Goal: Find specific page/section: Find specific page/section

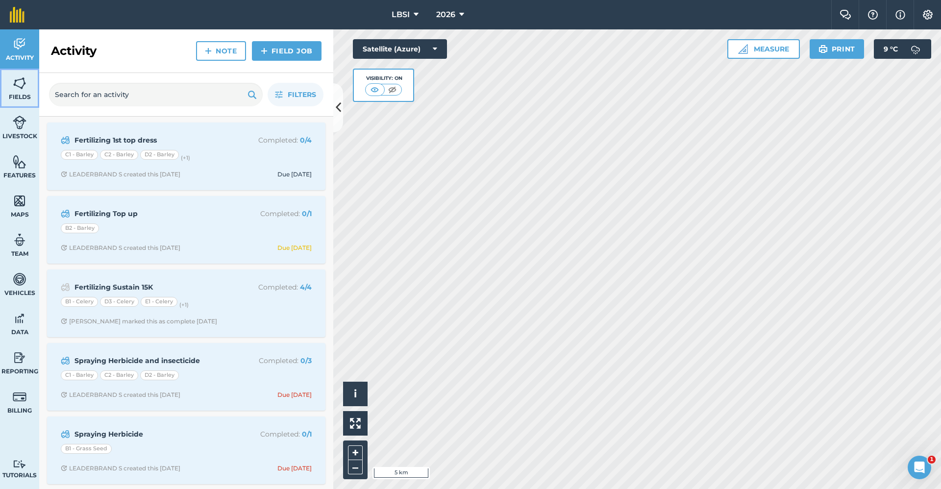
click at [16, 88] on img at bounding box center [20, 83] width 14 height 15
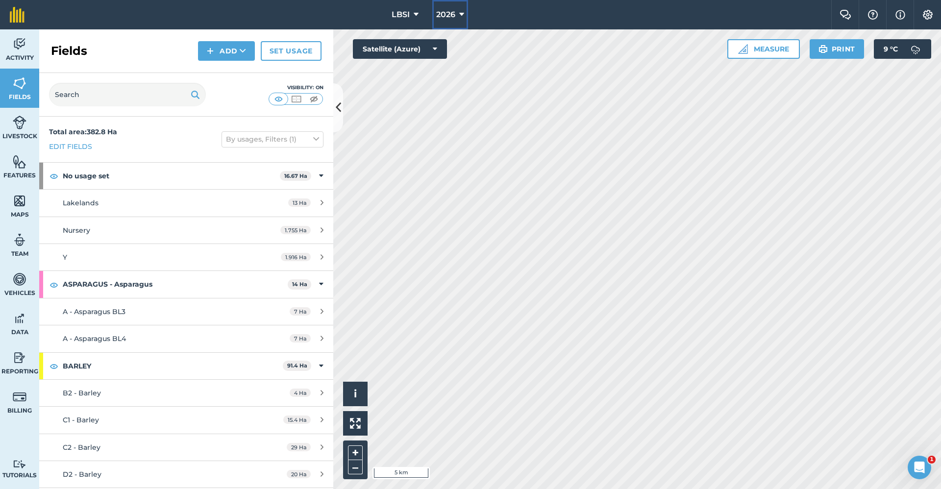
click at [463, 13] on icon at bounding box center [461, 15] width 5 height 12
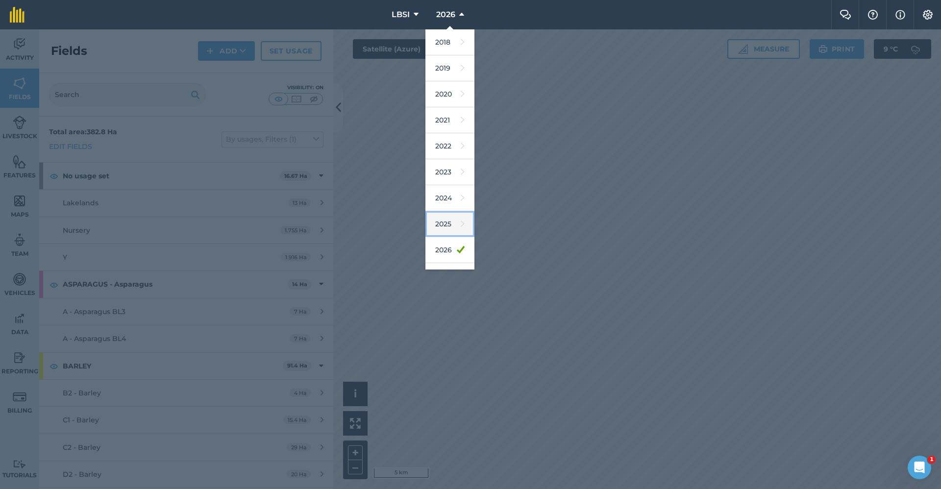
click at [451, 223] on link "2025" at bounding box center [450, 224] width 49 height 26
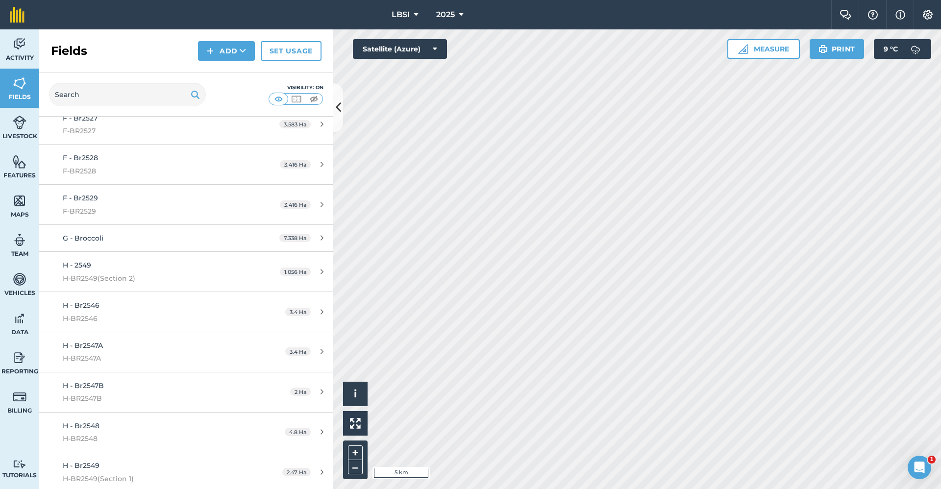
scroll to position [2525, 0]
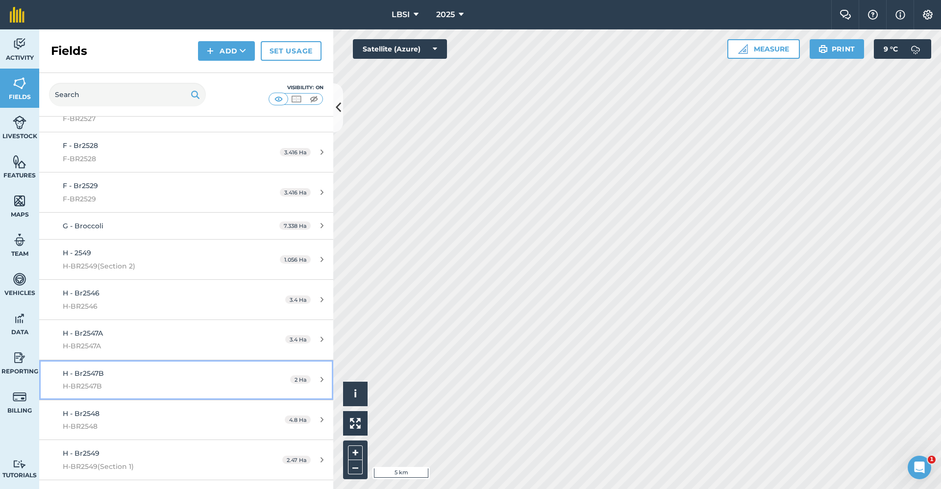
click at [127, 377] on div "H - Br2547B H-BR2547B" at bounding box center [155, 380] width 184 height 24
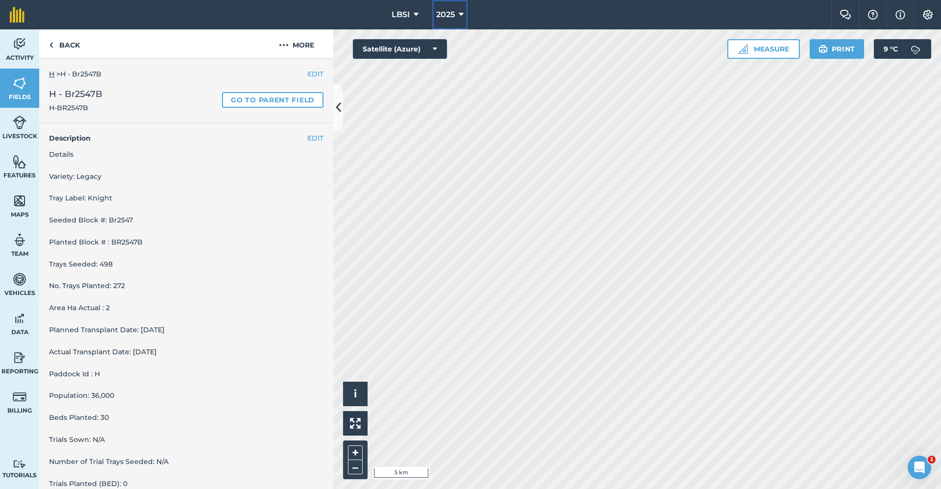
click at [461, 12] on icon at bounding box center [461, 15] width 5 height 12
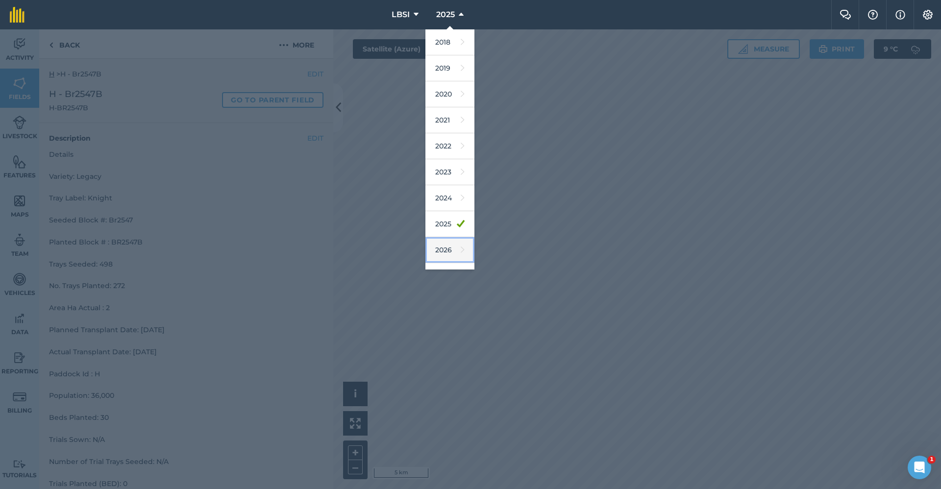
click at [446, 250] on link "2026" at bounding box center [450, 250] width 49 height 26
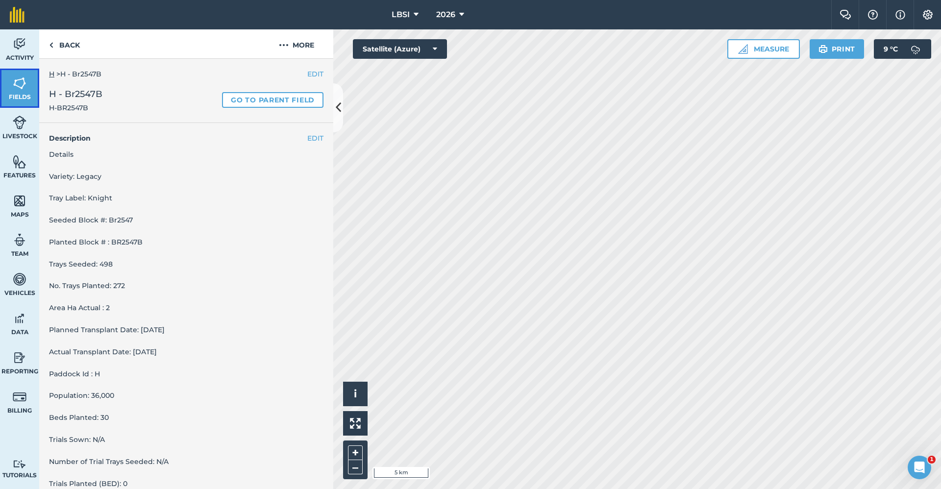
click at [25, 90] on img at bounding box center [20, 83] width 14 height 15
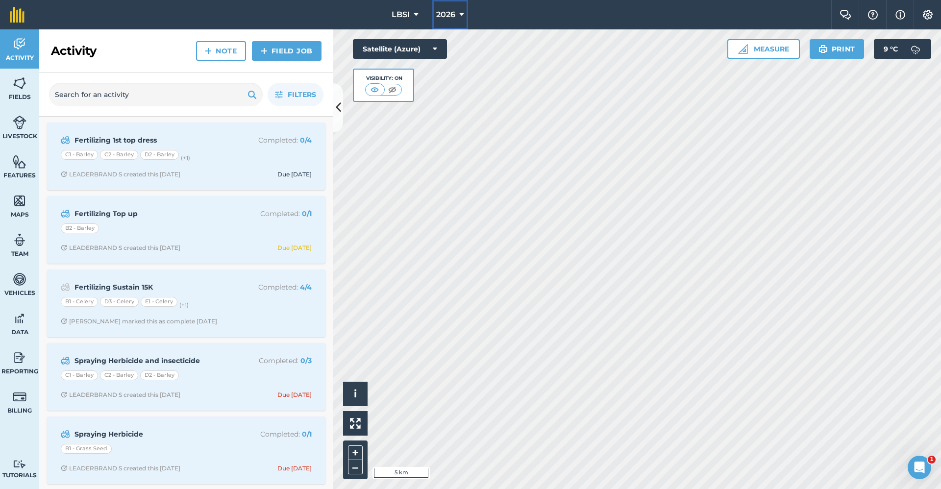
click at [463, 14] on icon at bounding box center [461, 15] width 5 height 12
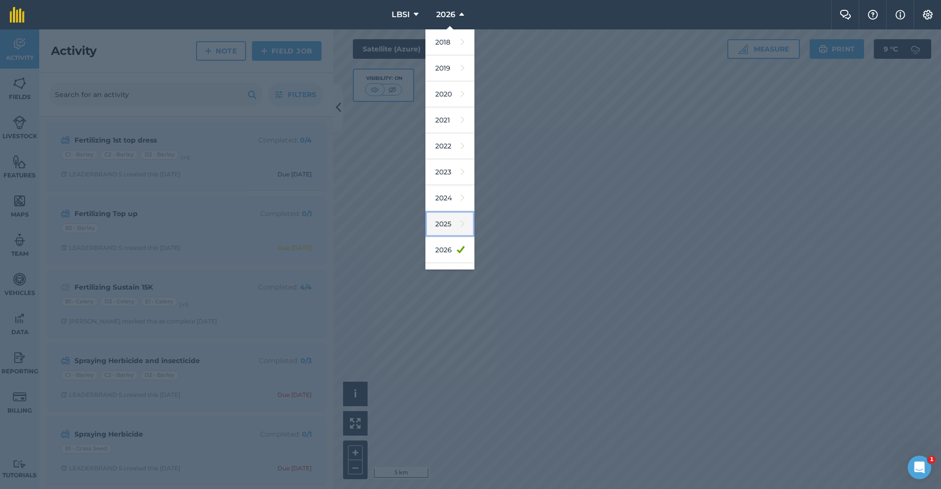
click at [451, 225] on link "2025" at bounding box center [450, 224] width 49 height 26
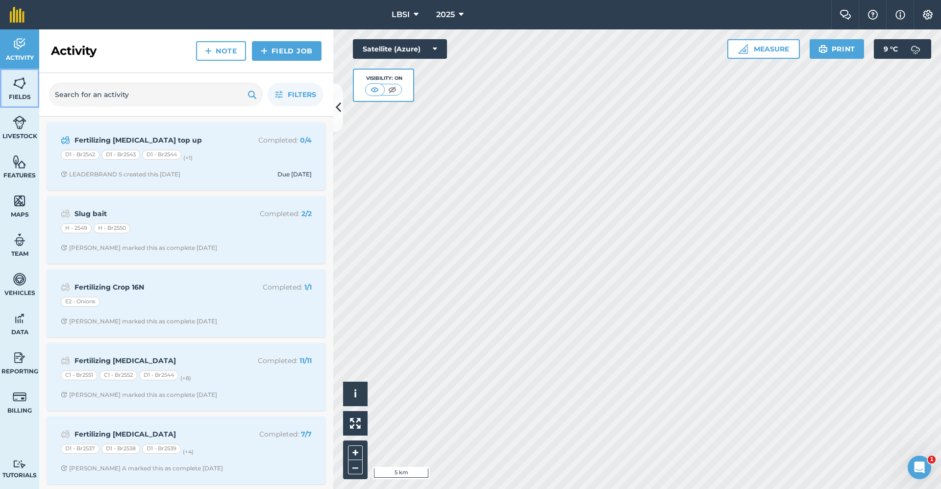
click at [18, 87] on img at bounding box center [20, 83] width 14 height 15
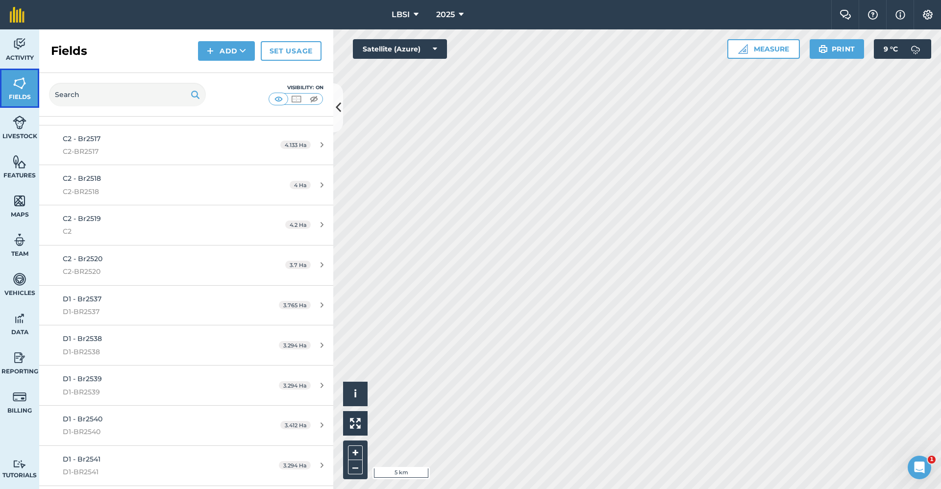
scroll to position [1226, 0]
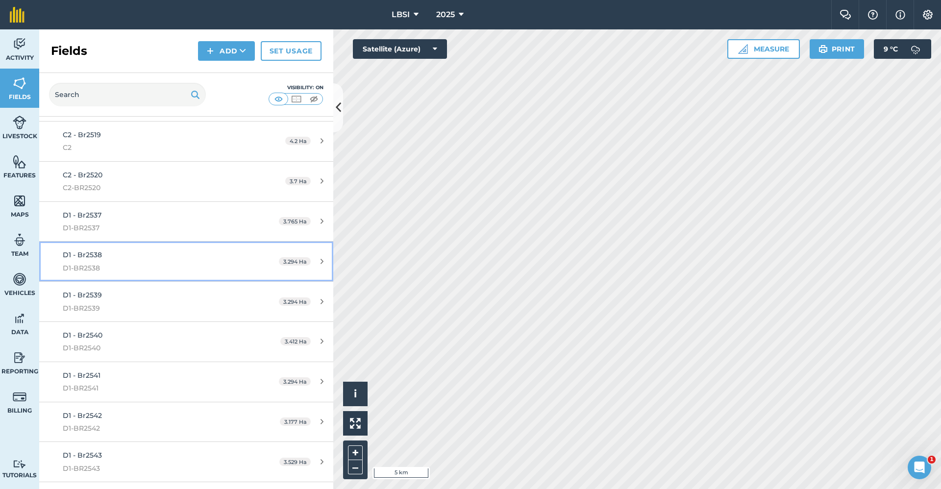
click at [124, 264] on span "D1-BR2538" at bounding box center [155, 268] width 184 height 11
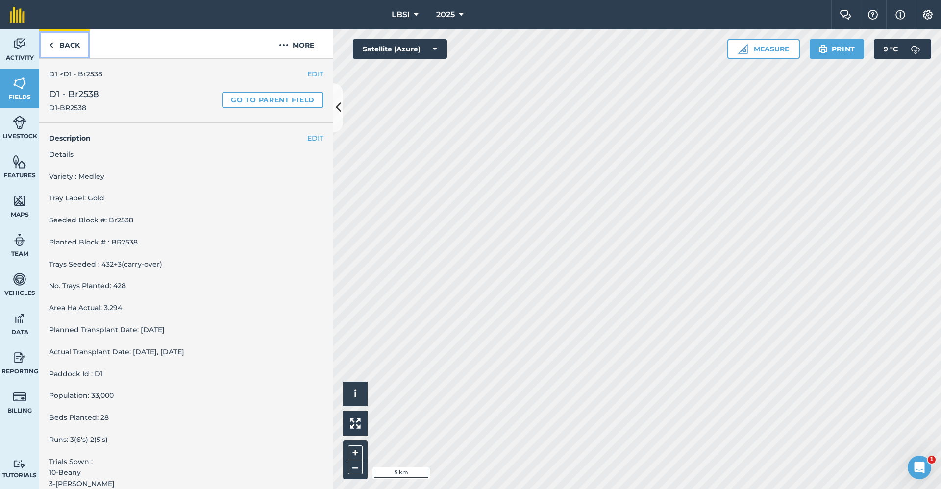
click at [58, 44] on link "Back" at bounding box center [64, 43] width 50 height 29
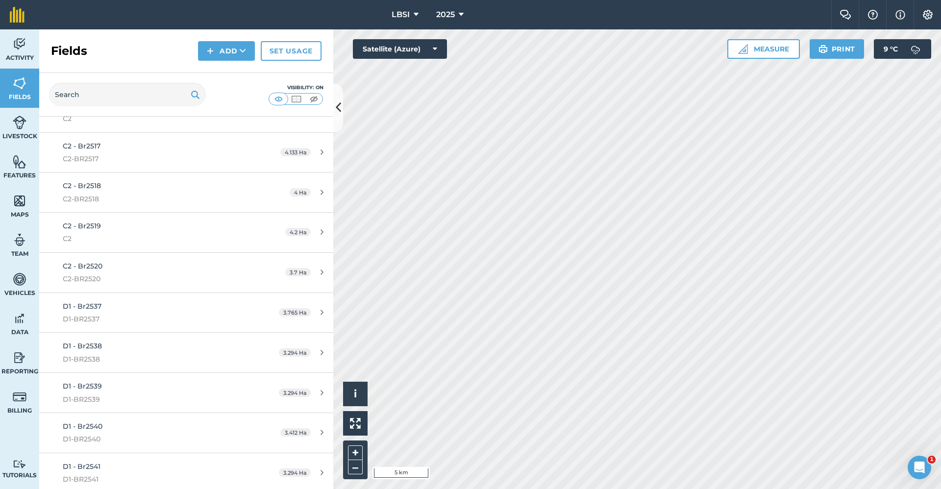
scroll to position [1164, 0]
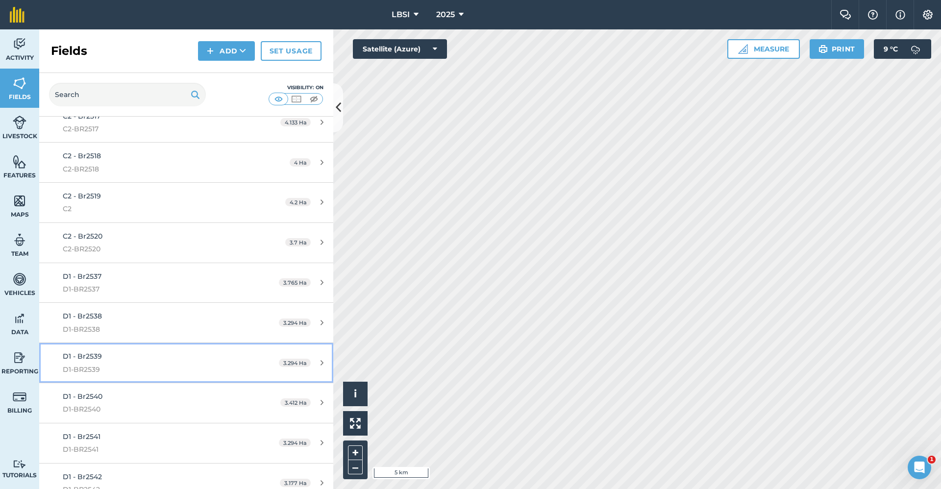
click at [114, 356] on div "D1 - Br2539 D1-BR2539" at bounding box center [155, 363] width 184 height 24
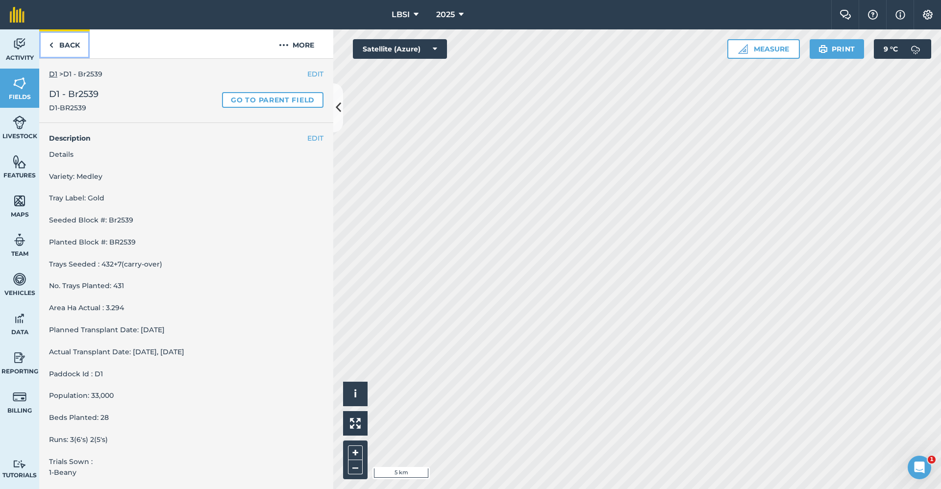
click at [51, 41] on img at bounding box center [51, 45] width 4 height 12
